Goal: Task Accomplishment & Management: Manage account settings

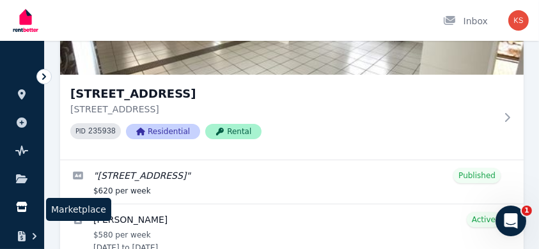
scroll to position [214, 0]
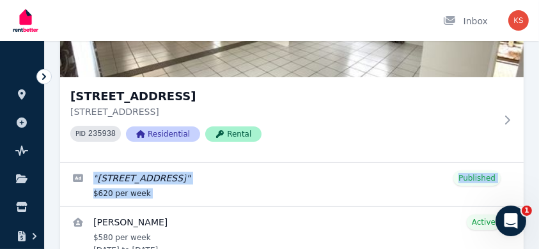
drag, startPoint x: 49, startPoint y: 224, endPoint x: 51, endPoint y: 183, distance: 41.6
click at [51, 183] on div "Search properties Filter Name (A-Z) Add Property 66 Buckland Street, Wellington…" at bounding box center [292, 98] width 494 height 440
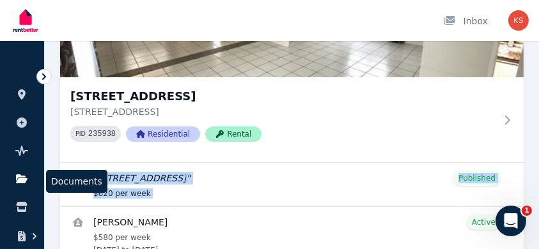
click at [21, 173] on link at bounding box center [22, 179] width 24 height 20
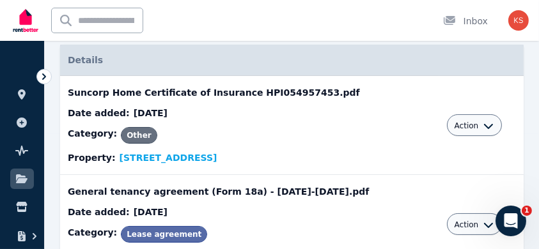
scroll to position [127, 0]
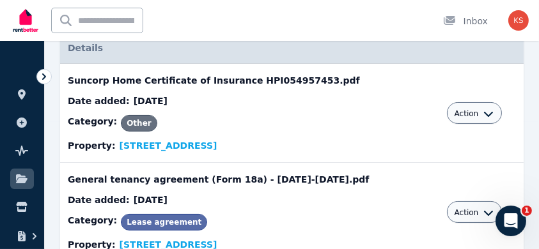
click at [9, 228] on ul "ORGANISE Properties Add property Pulse BETA Documents Marketplace" at bounding box center [22, 180] width 44 height 253
click at [35, 237] on icon "button" at bounding box center [35, 236] width 4 height 6
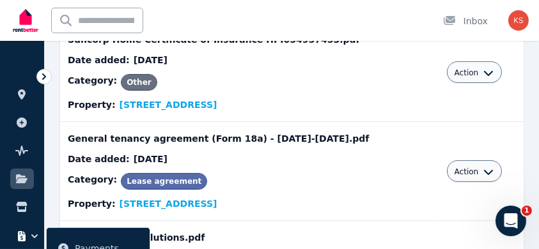
scroll to position [166, 0]
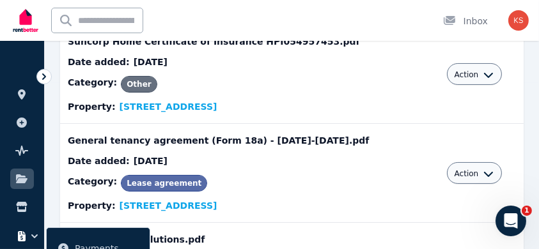
click at [43, 75] on icon at bounding box center [44, 76] width 4 height 6
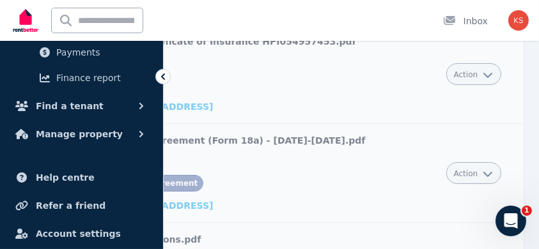
scroll to position [213, 0]
click at [104, 107] on button "Find a tenant" at bounding box center [81, 107] width 142 height 26
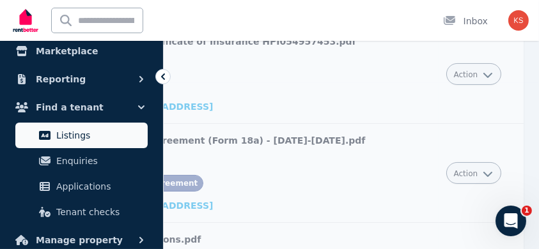
scroll to position [158, 0]
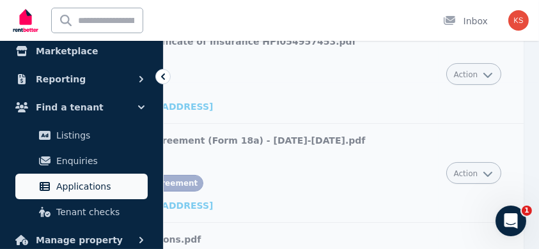
click at [84, 188] on span "Applications" at bounding box center [99, 186] width 86 height 15
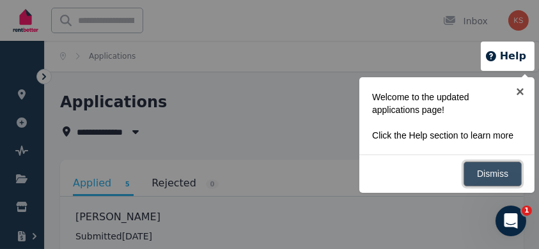
click at [493, 187] on link "Dismiss" at bounding box center [492, 174] width 58 height 25
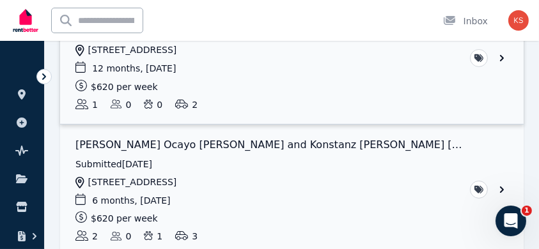
scroll to position [268, 0]
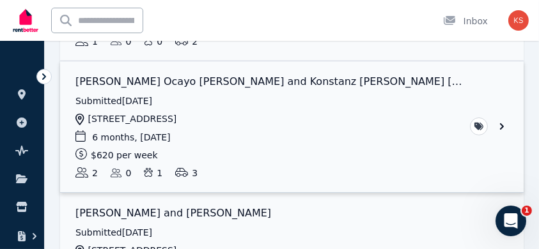
click at [502, 124] on link "View application: Paulina Ocayo Lopez and Konstanz Ullrich chellew" at bounding box center [291, 127] width 463 height 132
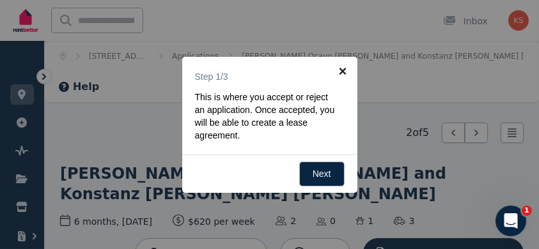
click at [344, 75] on link "×" at bounding box center [342, 71] width 29 height 29
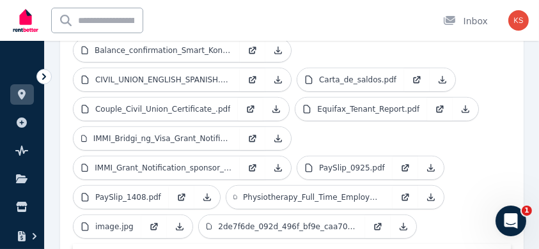
scroll to position [643, 0]
click at [128, 222] on p "image.jpg" at bounding box center [114, 227] width 38 height 10
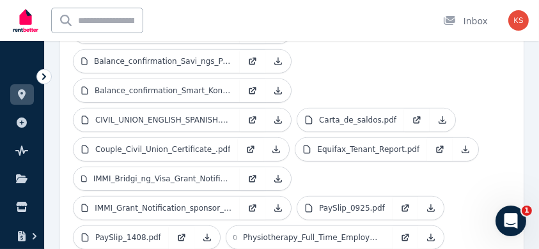
scroll to position [603, 0]
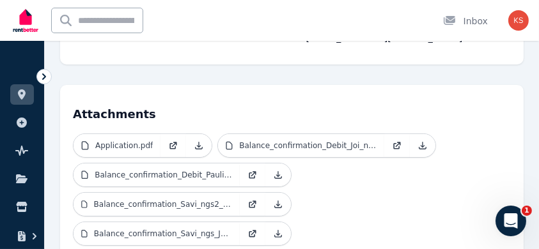
scroll to position [372, 0]
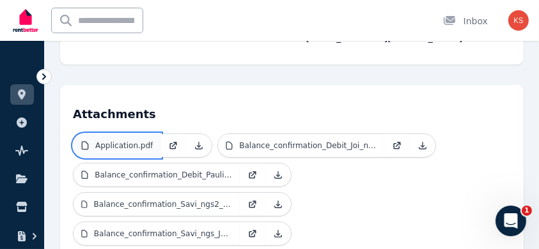
click at [135, 141] on p "Application.pdf" at bounding box center [124, 146] width 58 height 10
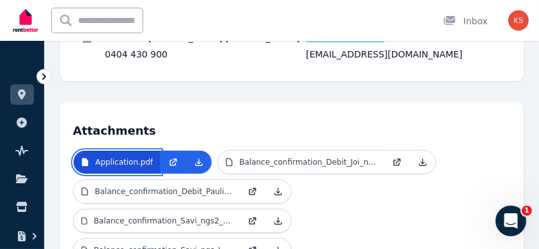
scroll to position [351, 0]
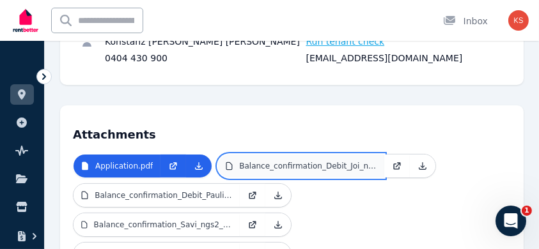
click at [265, 161] on p "Balance_confirmation_Debit_Joi_nt.pdf" at bounding box center [307, 166] width 137 height 10
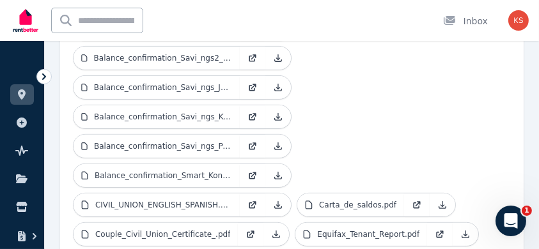
scroll to position [518, 0]
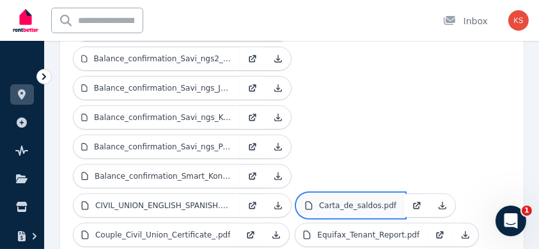
click at [319, 201] on p "Carta_de_saldos.pdf" at bounding box center [357, 206] width 77 height 10
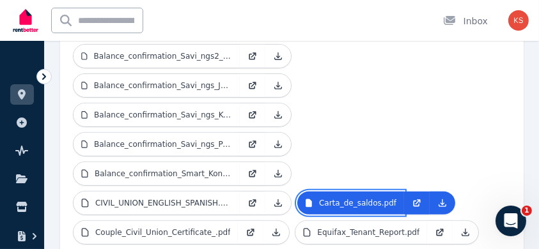
scroll to position [521, 0]
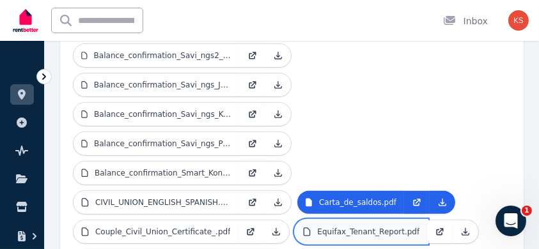
click at [317, 227] on p "Equifax_Tenant_Report.pdf" at bounding box center [368, 232] width 102 height 10
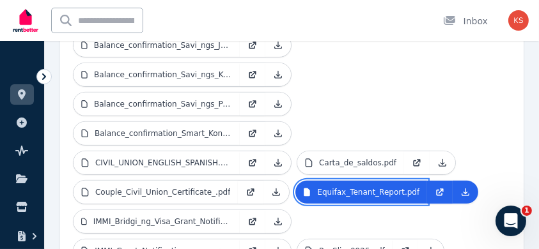
scroll to position [562, 0]
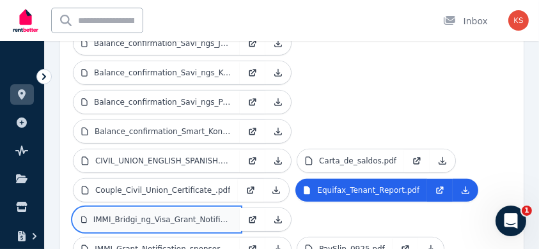
click at [232, 215] on p "IMMI_Bridgi_ng_Visa_Grant_Notification_2.pdf" at bounding box center [162, 220] width 139 height 10
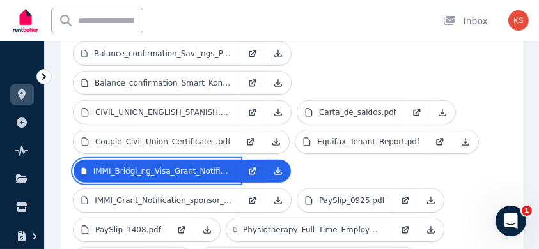
scroll to position [630, 0]
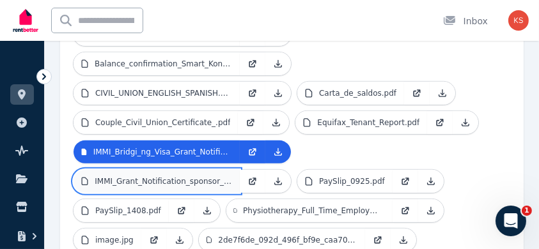
click at [209, 176] on p "IMMI_Grant_Notification_sponsor_.pdf" at bounding box center [163, 181] width 137 height 10
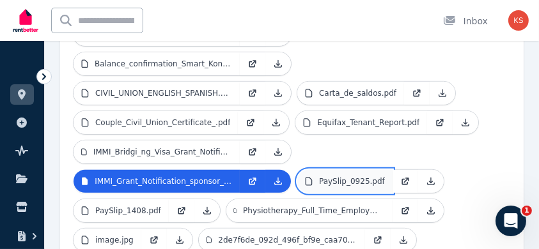
click at [341, 176] on p "PaySlip_0925.pdf" at bounding box center [352, 181] width 66 height 10
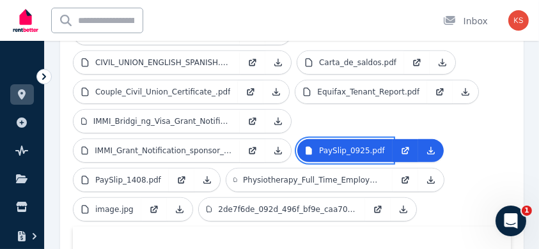
scroll to position [660, 0]
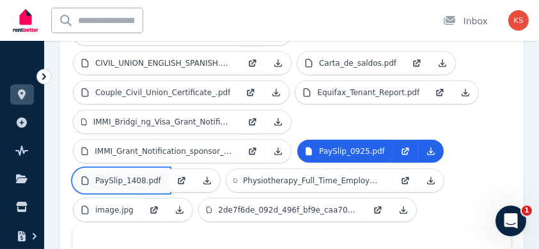
click at [149, 176] on p "PaySlip_1408.pdf" at bounding box center [128, 181] width 66 height 10
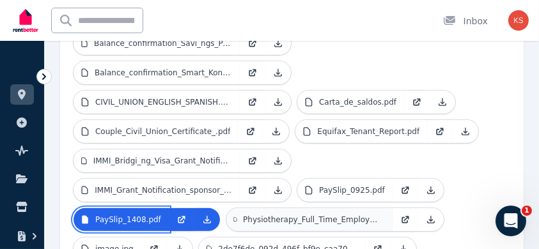
scroll to position [611, 0]
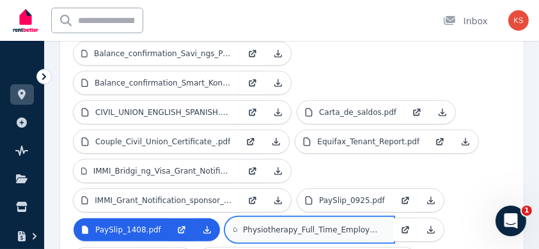
click at [301, 225] on p "Physiotherapy_Full_Time_Employment_Agreement_4876_17546185.pdf" at bounding box center [314, 230] width 142 height 10
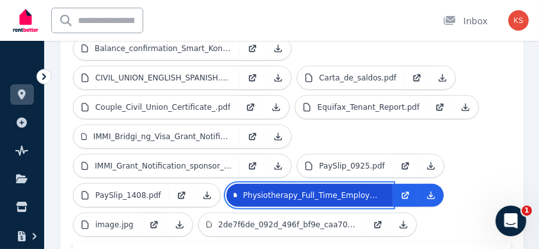
scroll to position [645, 0]
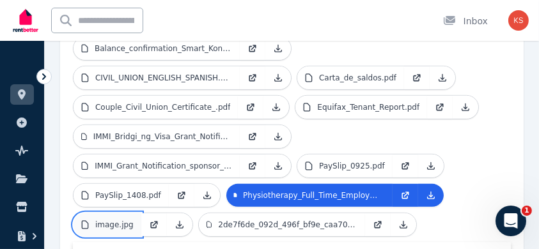
click at [135, 213] on link "image.jpg" at bounding box center [107, 224] width 68 height 23
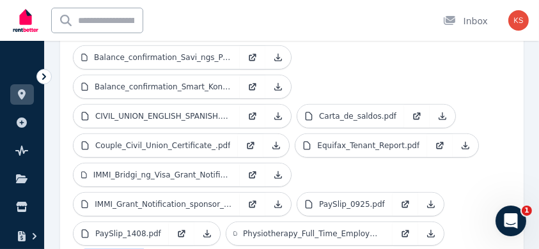
scroll to position [608, 0]
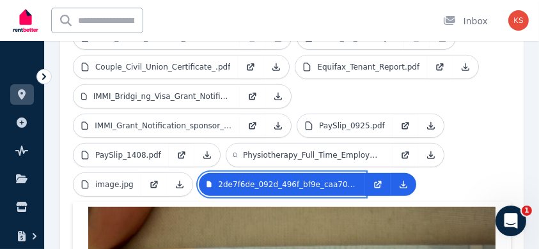
scroll to position [686, 0]
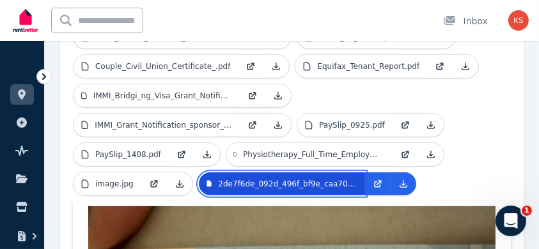
click at [286, 179] on p "2de7f6de_092d_496f_bf9e_caa70f302ffb.jpeg" at bounding box center [287, 184] width 139 height 10
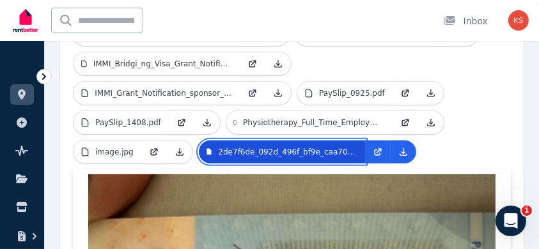
scroll to position [719, 0]
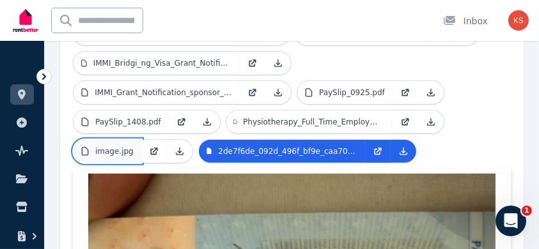
click at [110, 146] on p "image.jpg" at bounding box center [114, 151] width 38 height 10
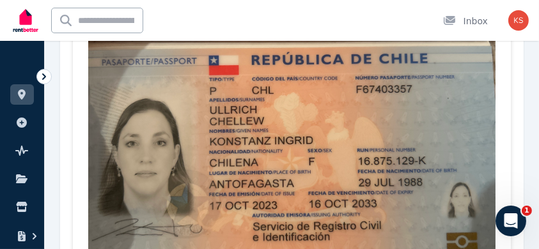
scroll to position [1006, 0]
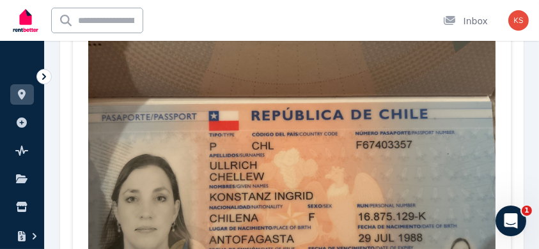
click at [30, 10] on img at bounding box center [25, 20] width 31 height 32
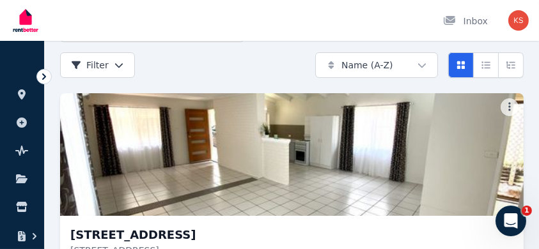
scroll to position [81, 0]
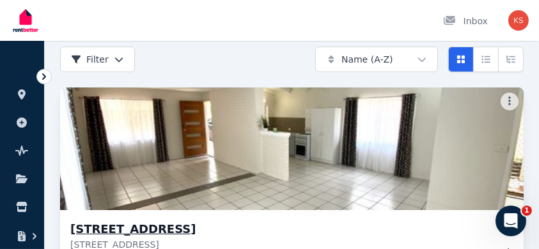
click at [283, 137] on img at bounding box center [292, 148] width 486 height 129
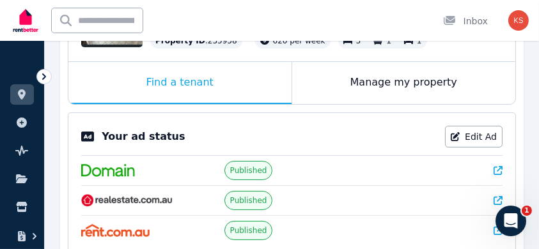
scroll to position [91, 0]
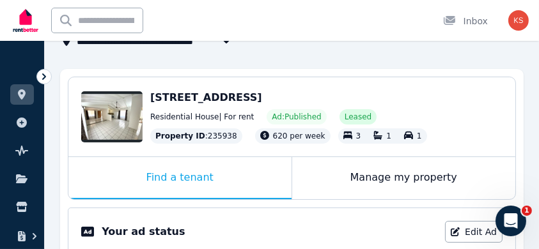
click at [225, 98] on span "[STREET_ADDRESS]" at bounding box center [206, 97] width 112 height 12
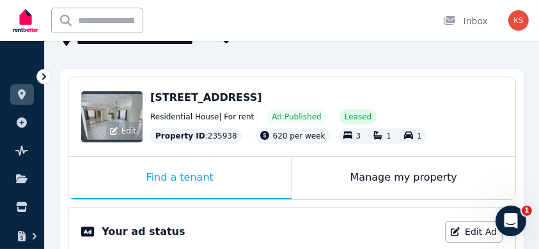
click at [127, 121] on div "Edit" at bounding box center [111, 116] width 61 height 51
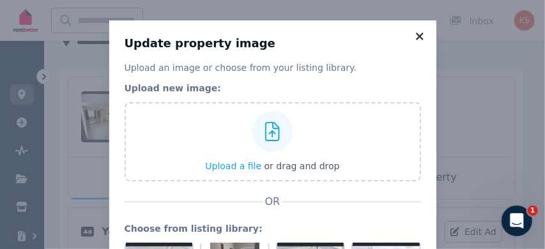
click at [413, 33] on icon at bounding box center [419, 37] width 13 height 12
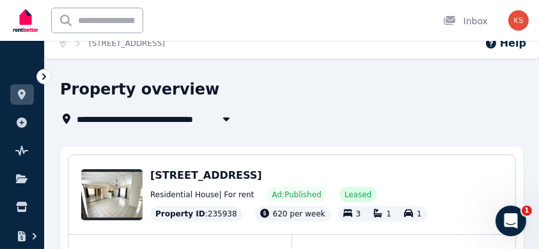
scroll to position [13, 0]
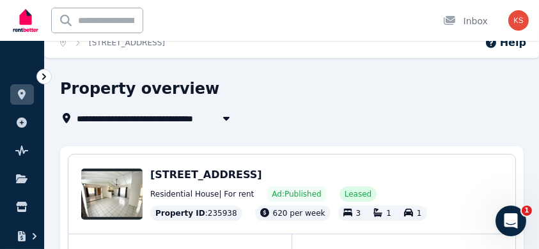
click at [227, 119] on icon "button" at bounding box center [226, 119] width 6 height 4
type input "**********"
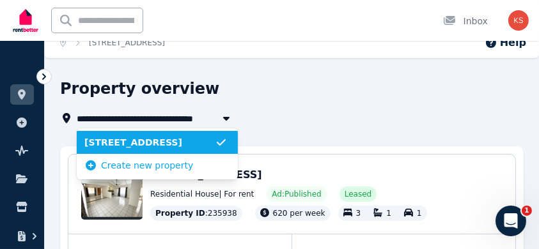
click at [227, 119] on icon "button" at bounding box center [226, 119] width 6 height 4
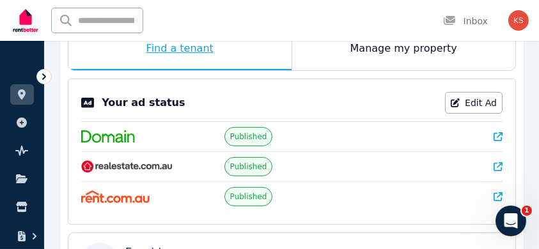
scroll to position [220, 0]
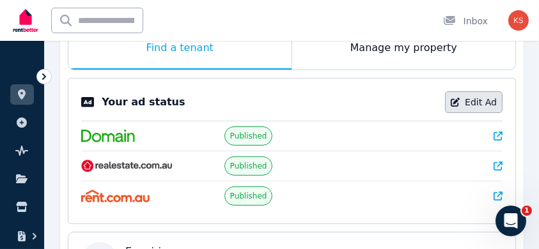
click at [477, 106] on link "Edit Ad" at bounding box center [474, 102] width 58 height 22
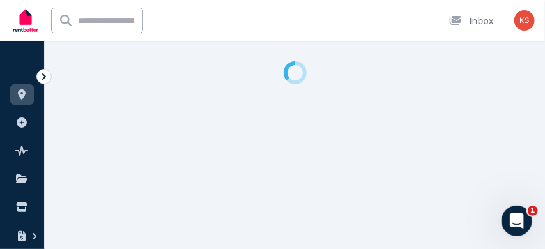
select select "**********"
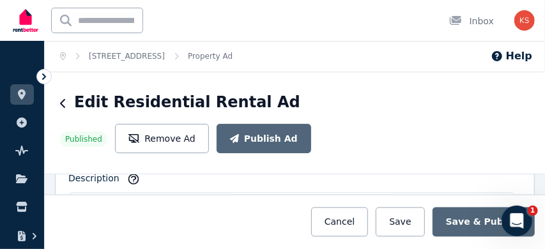
scroll to position [824, 0]
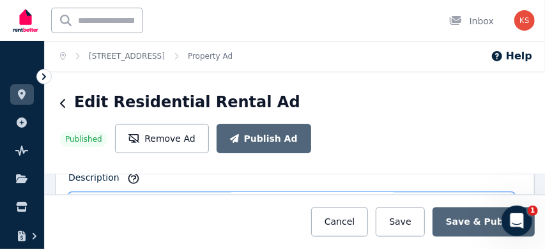
click at [77, 192] on textarea "**********" at bounding box center [291, 236] width 447 height 88
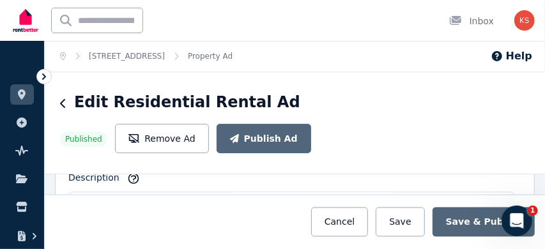
click at [69, 133] on div "Edit Residential Rental Ad Published Remove Ad Publish Ad" at bounding box center [295, 123] width 500 height 102
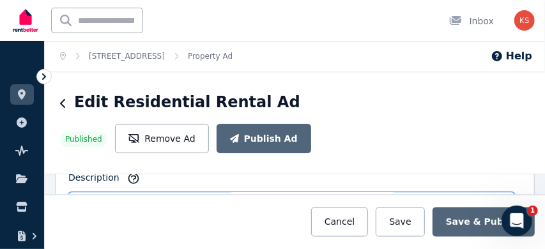
click at [76, 192] on textarea "**********" at bounding box center [291, 236] width 447 height 88
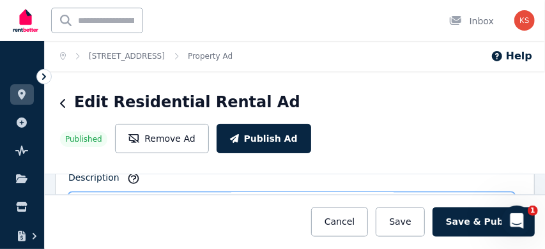
type textarea "**********"
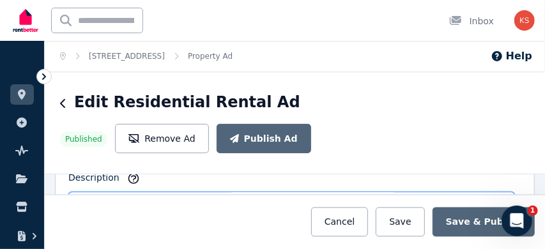
click at [400, 192] on textarea "**********" at bounding box center [291, 236] width 447 height 88
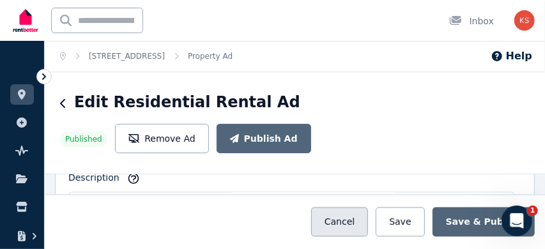
click at [360, 227] on button "Cancel" at bounding box center [339, 221] width 57 height 29
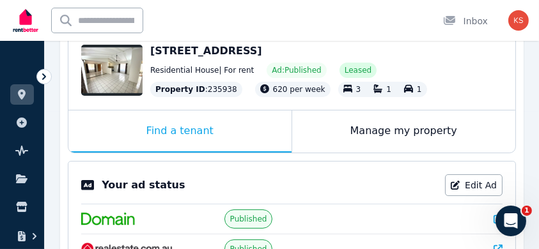
scroll to position [137, 0]
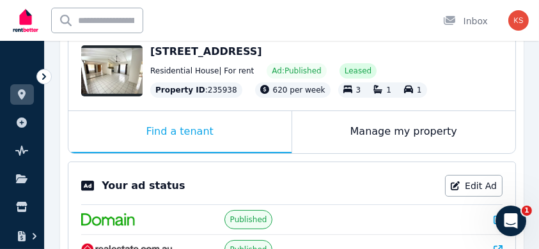
click at [207, 91] on div "Property ID : 235938" at bounding box center [196, 89] width 92 height 15
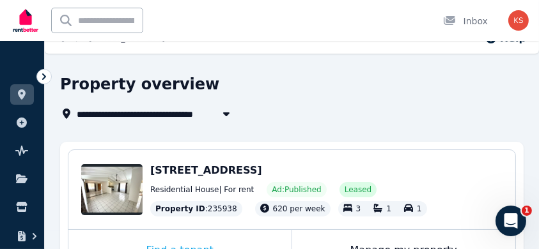
scroll to position [0, 0]
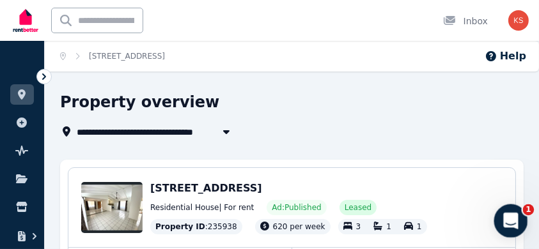
click at [505, 211] on icon "Open Intercom Messenger" at bounding box center [508, 219] width 21 height 21
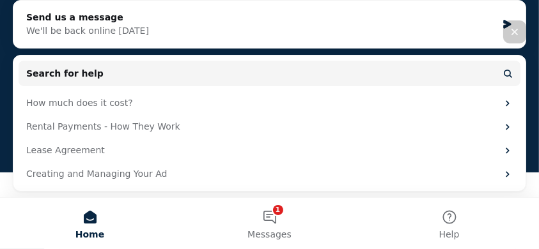
scroll to position [151, 0]
click at [263, 213] on button "1 Messages" at bounding box center [270, 223] width 180 height 51
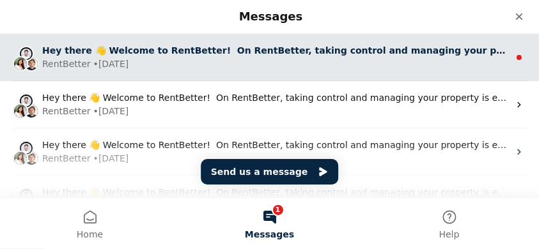
click at [288, 53] on span "Hey there 👋 Welcome to RentBetter! On RentBetter, taking control and managing y…" at bounding box center [448, 50] width 813 height 10
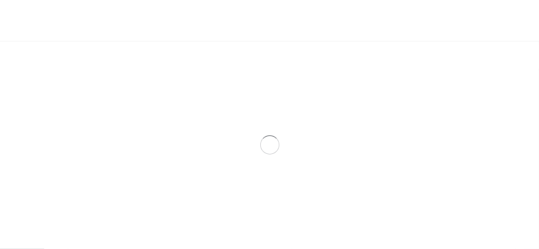
scroll to position [81, 0]
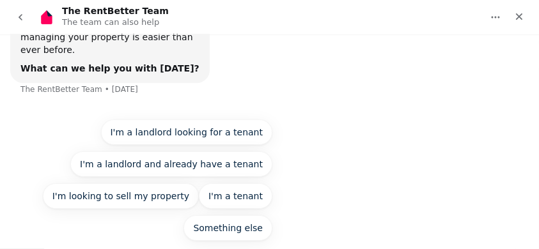
select select "**********"
click at [519, 15] on icon "Close" at bounding box center [519, 17] width 10 height 10
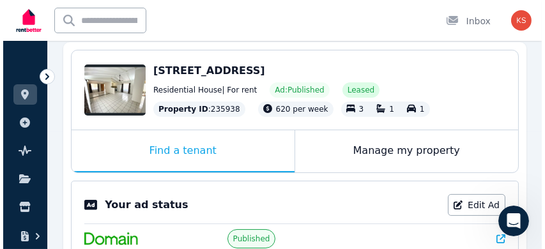
scroll to position [118, 0]
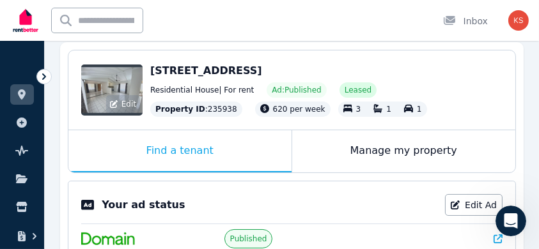
click at [126, 80] on div "Edit" at bounding box center [111, 90] width 61 height 51
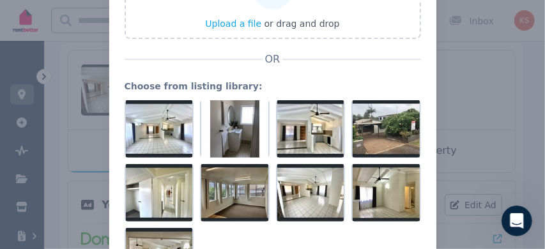
scroll to position [143, 0]
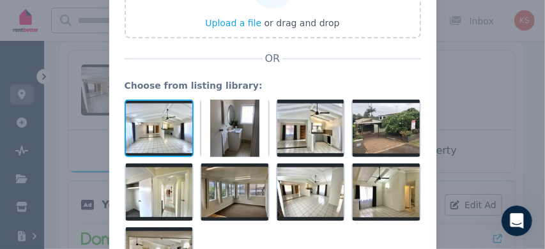
click at [144, 129] on div at bounding box center [160, 129] width 70 height 58
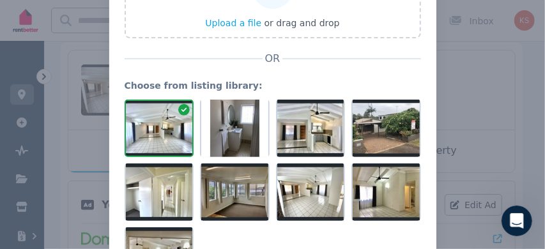
drag, startPoint x: 144, startPoint y: 129, endPoint x: 461, endPoint y: 93, distance: 319.6
click at [461, 93] on div "Update property image Upload an image or choose from your listing library. Uplo…" at bounding box center [272, 112] width 545 height 511
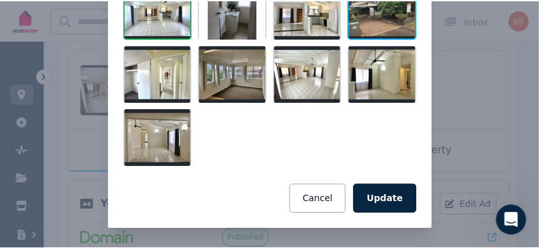
scroll to position [261, 0]
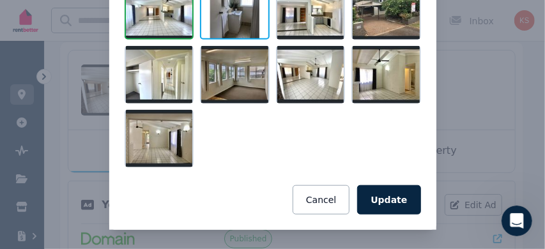
click at [236, 27] on div at bounding box center [235, 11] width 70 height 58
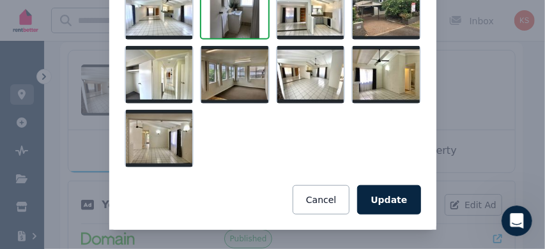
click at [236, 27] on div at bounding box center [235, 11] width 70 height 58
click at [328, 196] on button "Cancel" at bounding box center [321, 199] width 57 height 29
